Goal: Obtain resource: Obtain resource

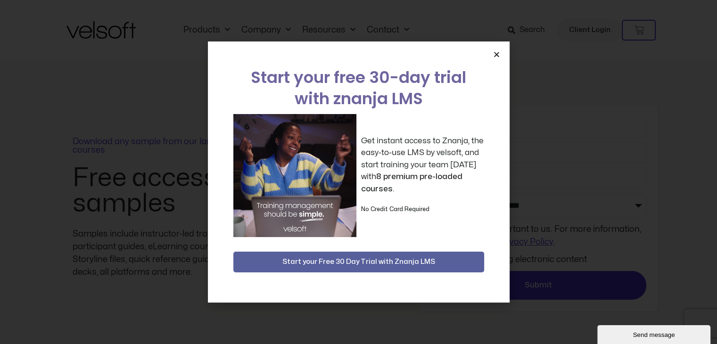
click at [495, 57] on icon "Close" at bounding box center [496, 54] width 7 height 7
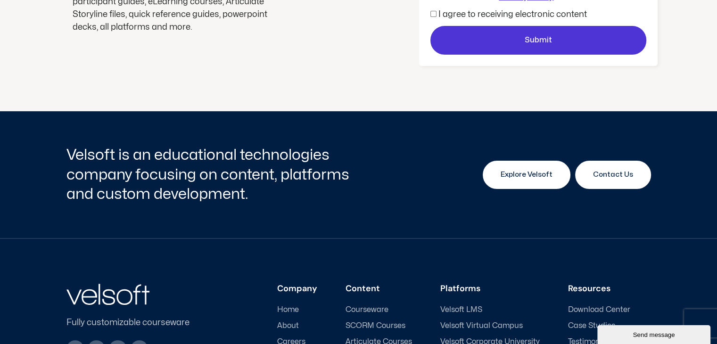
scroll to position [249, 0]
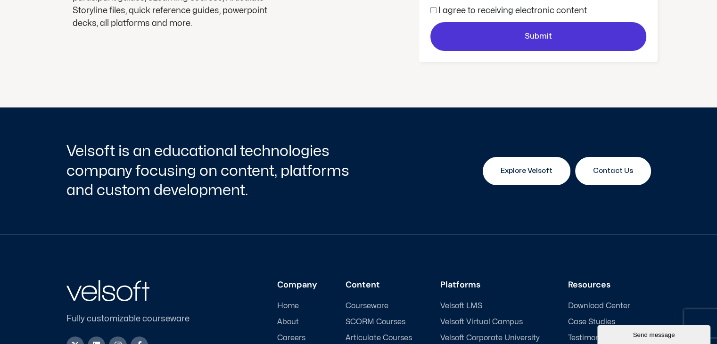
click at [508, 177] on link "Explore Velsoft" at bounding box center [527, 171] width 88 height 28
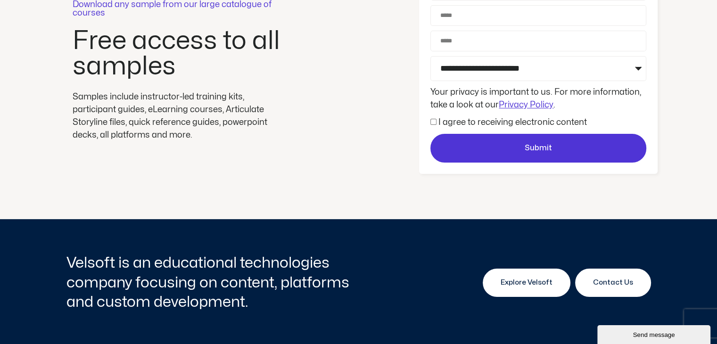
scroll to position [89, 0]
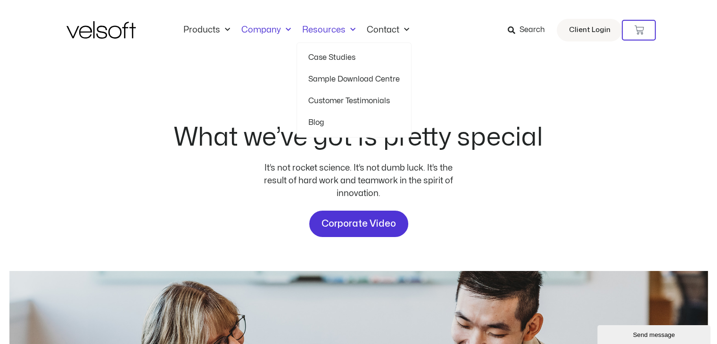
click at [323, 78] on link "Sample Download Centre" at bounding box center [355, 79] width 92 height 22
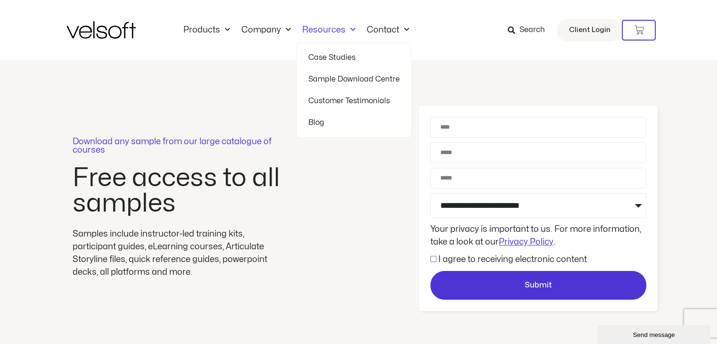
click at [328, 56] on link "Case Studies" at bounding box center [355, 58] width 92 height 22
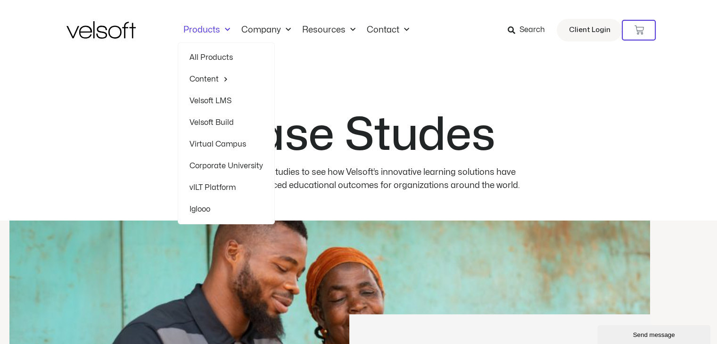
click at [211, 28] on link "Products" at bounding box center [207, 30] width 58 height 10
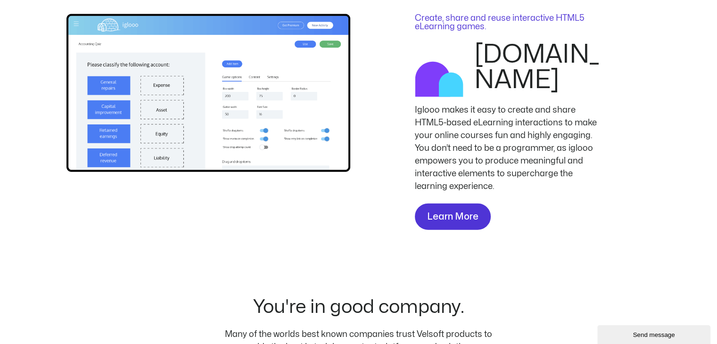
scroll to position [2028, 0]
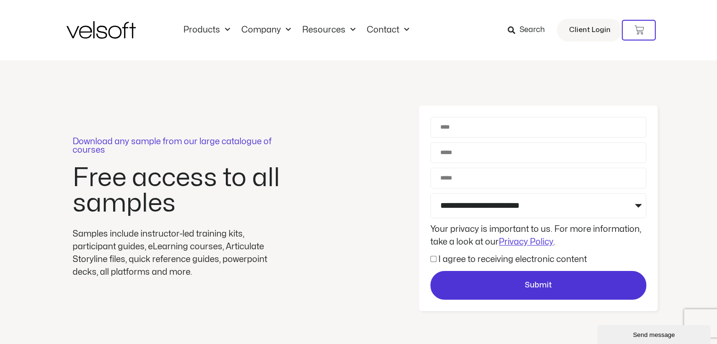
drag, startPoint x: 187, startPoint y: 76, endPoint x: 194, endPoint y: 71, distance: 8.8
click at [187, 76] on div "Download any sample from our large catalogue of courses Free access to all samp…" at bounding box center [358, 208] width 717 height 297
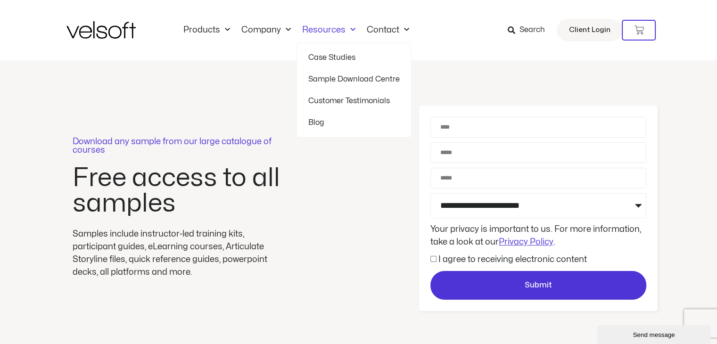
click at [327, 76] on link "Sample Download Centre" at bounding box center [355, 79] width 92 height 22
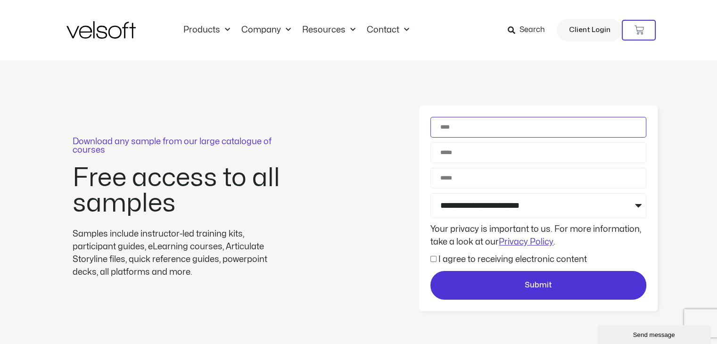
click at [458, 128] on input "Name" at bounding box center [539, 127] width 216 height 21
click at [460, 152] on input "Email" at bounding box center [539, 152] width 216 height 21
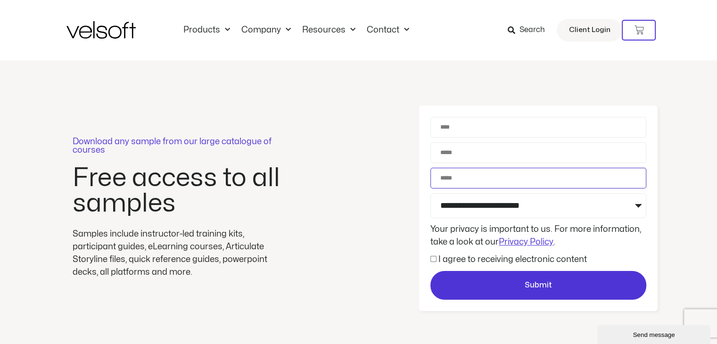
click at [467, 181] on input "Phone" at bounding box center [539, 178] width 216 height 21
click at [336, 217] on div "Download any sample from our large catalogue of courses Free access to all samp…" at bounding box center [178, 208] width 339 height 141
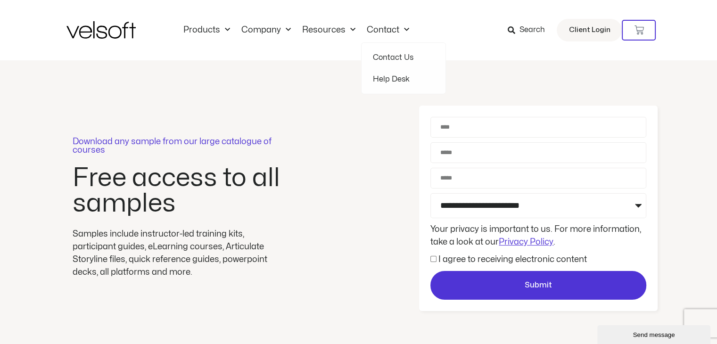
click at [459, 58] on div "Products All Products Content ILT Courseware Storyline 360 Courses SCORM Course…" at bounding box center [359, 30] width 585 height 60
